Goal: Information Seeking & Learning: Find specific page/section

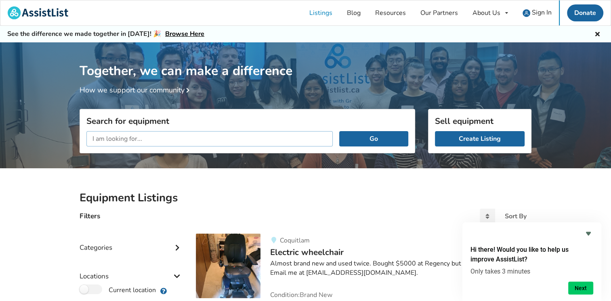
click at [186, 135] on input "text" at bounding box center [209, 138] width 247 height 15
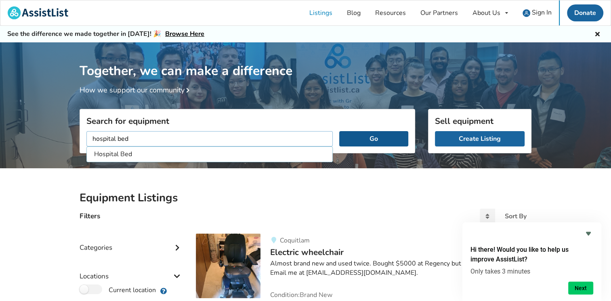
type input "hospital bed"
click at [375, 139] on button "Go" at bounding box center [373, 138] width 69 height 15
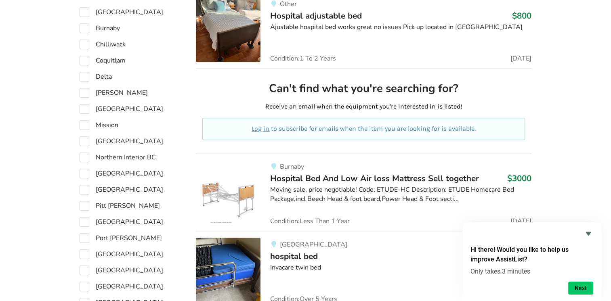
scroll to position [394, 0]
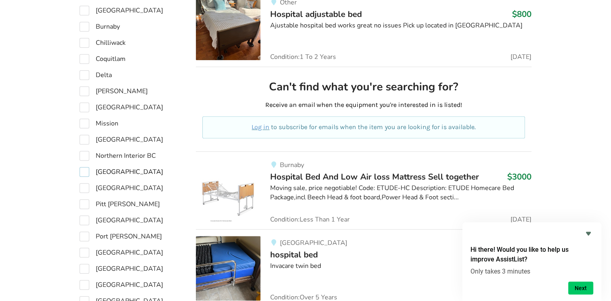
click at [82, 169] on label "[GEOGRAPHIC_DATA]" at bounding box center [122, 172] width 84 height 10
checkbox input "true"
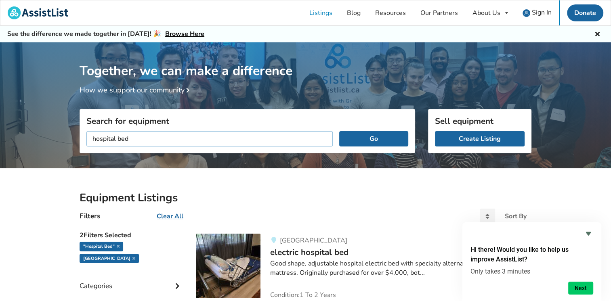
drag, startPoint x: 153, startPoint y: 140, endPoint x: 88, endPoint y: 137, distance: 65.6
click at [88, 137] on input "hospital bed" at bounding box center [209, 138] width 247 height 15
type input "ramps"
click at [381, 140] on button "Go" at bounding box center [373, 138] width 69 height 15
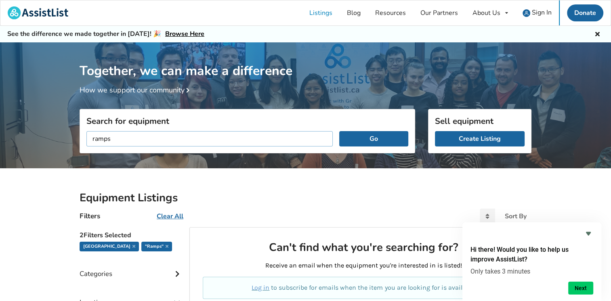
drag, startPoint x: 134, startPoint y: 140, endPoint x: 91, endPoint y: 139, distance: 43.7
click at [91, 139] on input "ramps" at bounding box center [209, 138] width 247 height 15
type input "lifts"
click at [339, 131] on button "Go" at bounding box center [373, 138] width 69 height 15
